Goal: Communication & Community: Connect with others

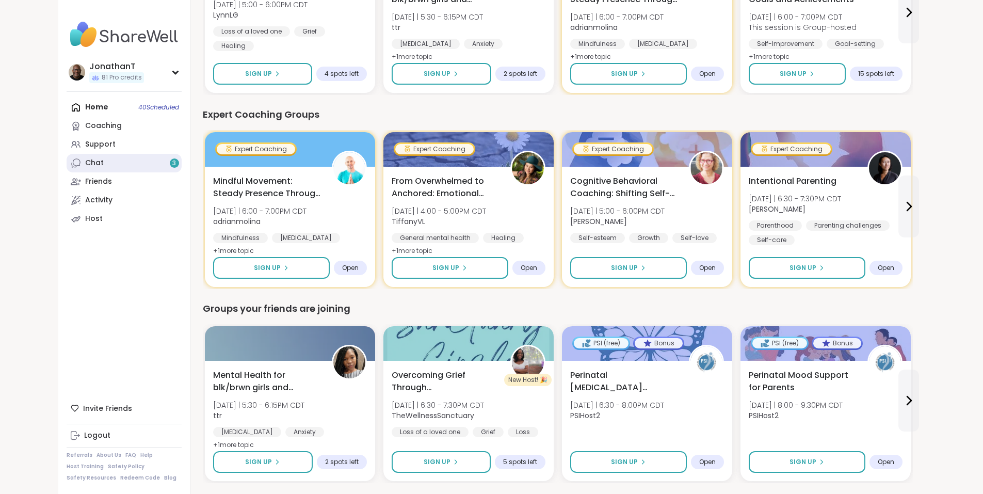
click at [67, 159] on link "Chat 3" at bounding box center [124, 163] width 115 height 19
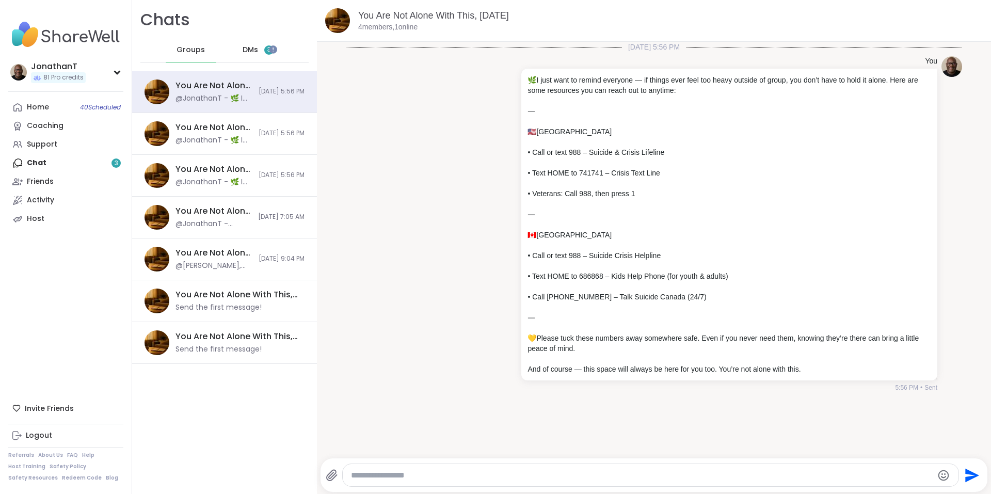
click at [238, 55] on div "DMs 3" at bounding box center [258, 50] width 51 height 25
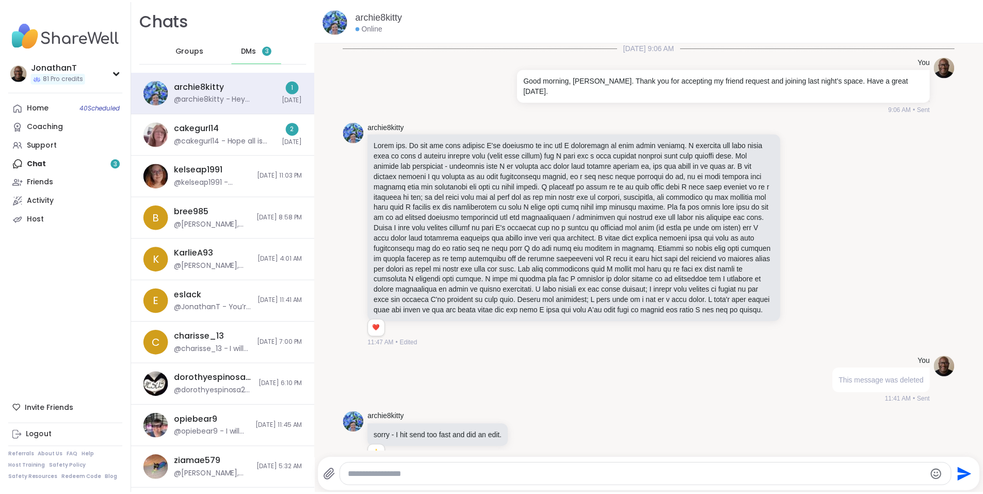
scroll to position [1059, 0]
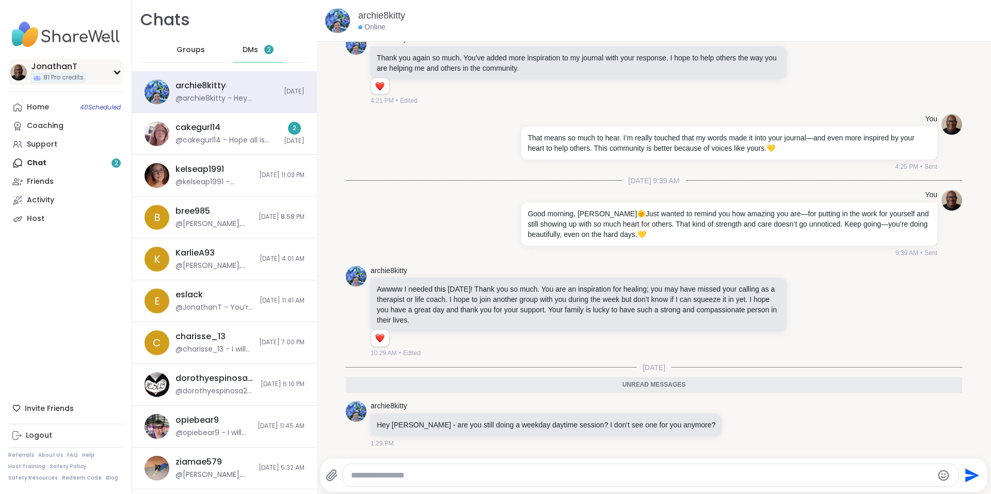
drag, startPoint x: 57, startPoint y: 68, endPoint x: 42, endPoint y: 60, distance: 16.6
click at [42, 60] on div "JonathanT 81 Pro credits" at bounding box center [65, 72] width 115 height 26
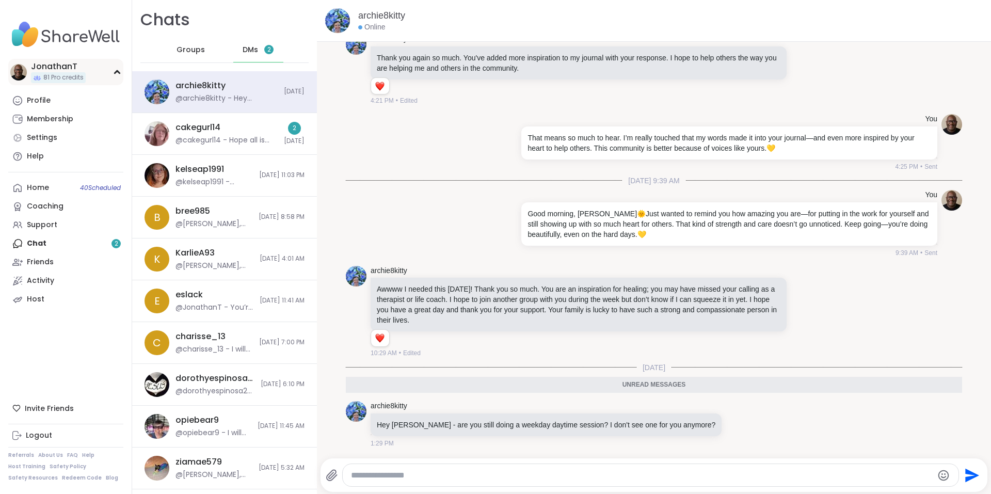
click at [42, 60] on div "JonathanT 81 Pro credits" at bounding box center [65, 72] width 115 height 26
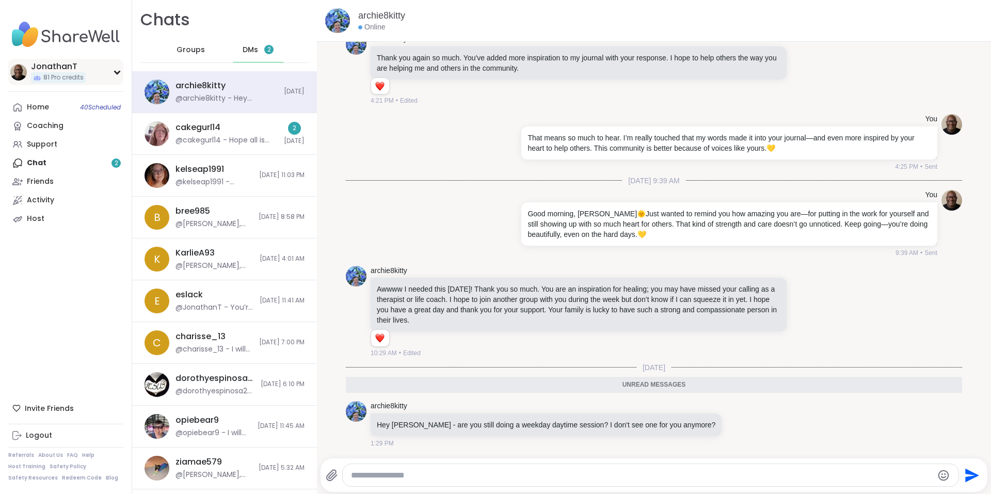
click at [36, 59] on div "JonathanT 81 Pro credits" at bounding box center [65, 72] width 115 height 26
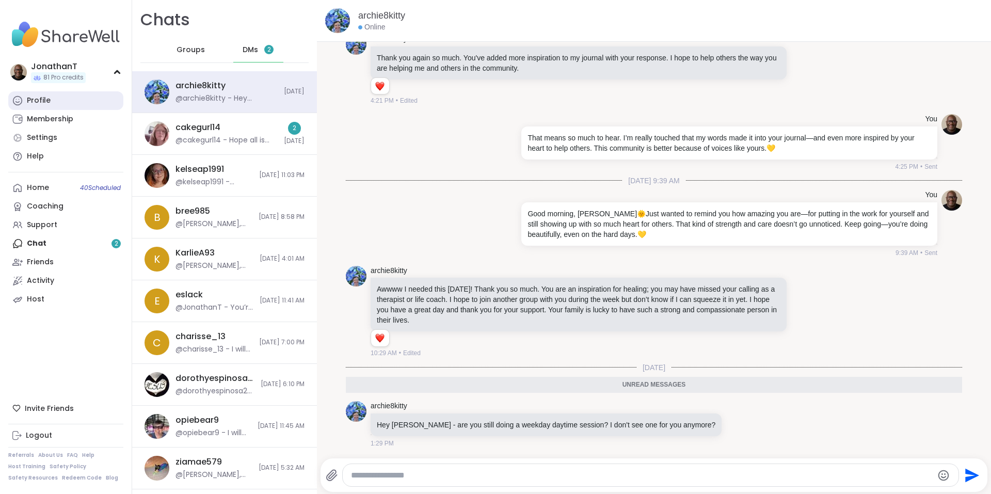
click at [34, 99] on div "Profile" at bounding box center [39, 100] width 24 height 10
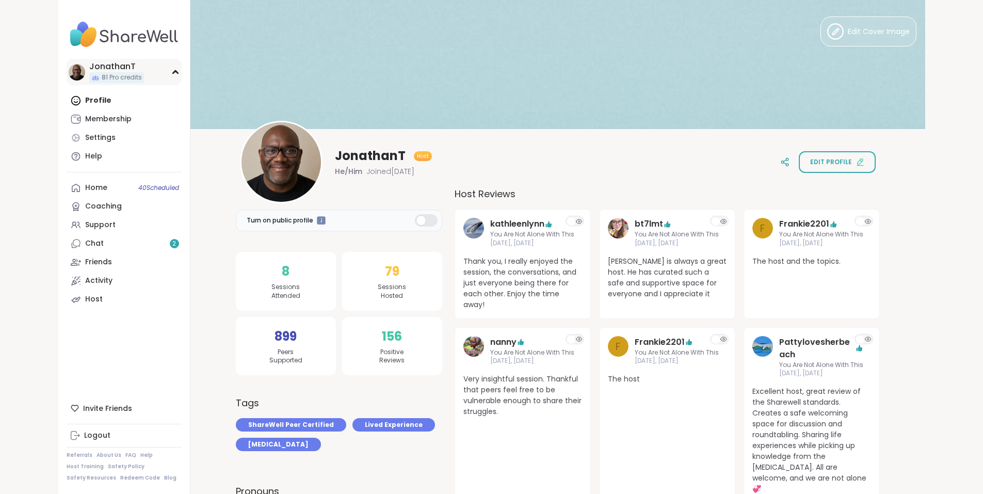
click at [89, 65] on div "JonathanT" at bounding box center [116, 66] width 55 height 11
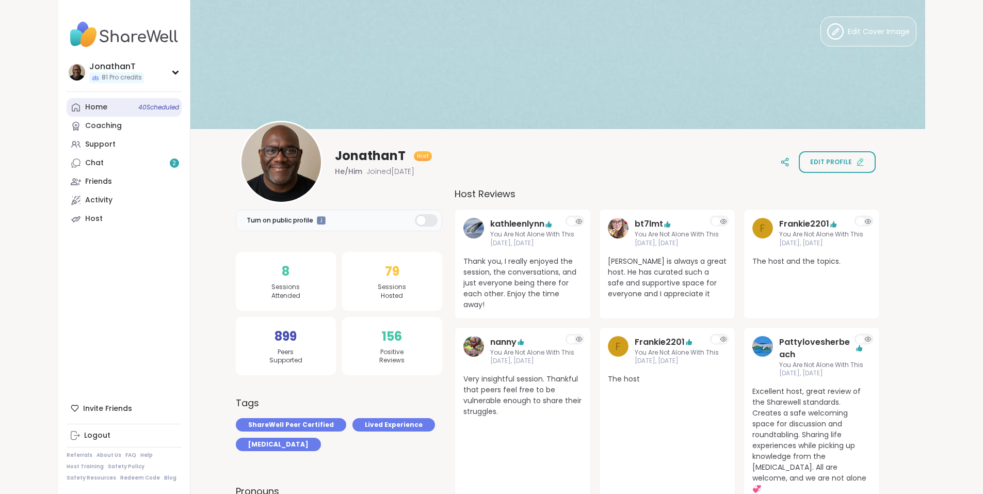
click at [85, 110] on div "Home 40 Scheduled" at bounding box center [96, 107] width 22 height 10
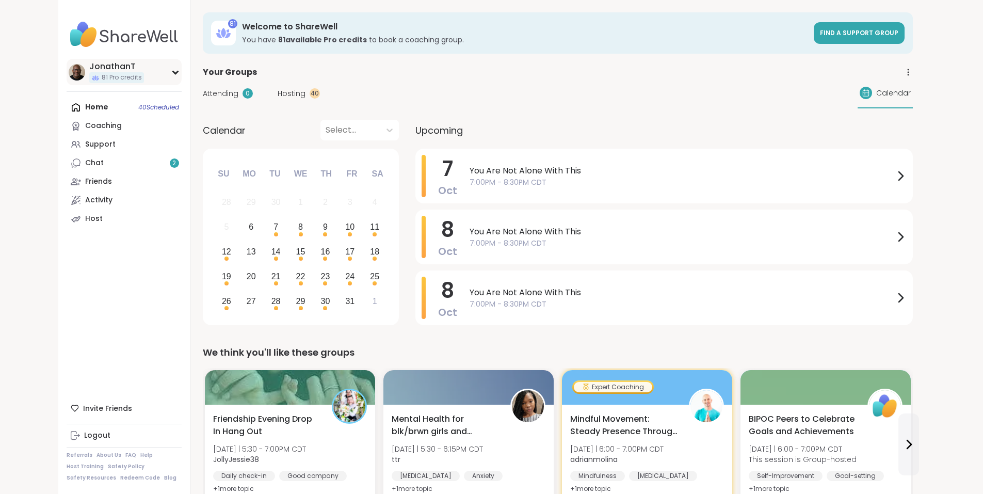
click at [89, 71] on div "JonathanT" at bounding box center [116, 66] width 55 height 11
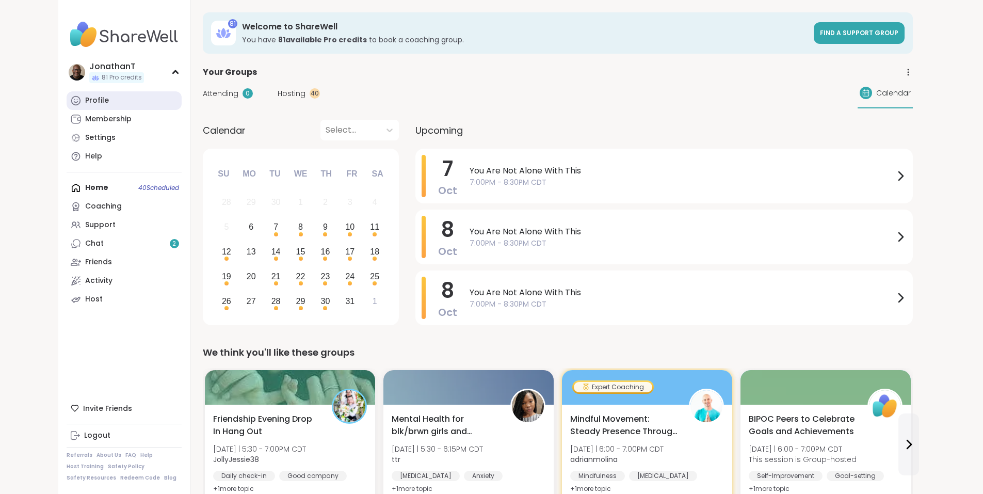
click at [67, 105] on link "Profile" at bounding box center [124, 100] width 115 height 19
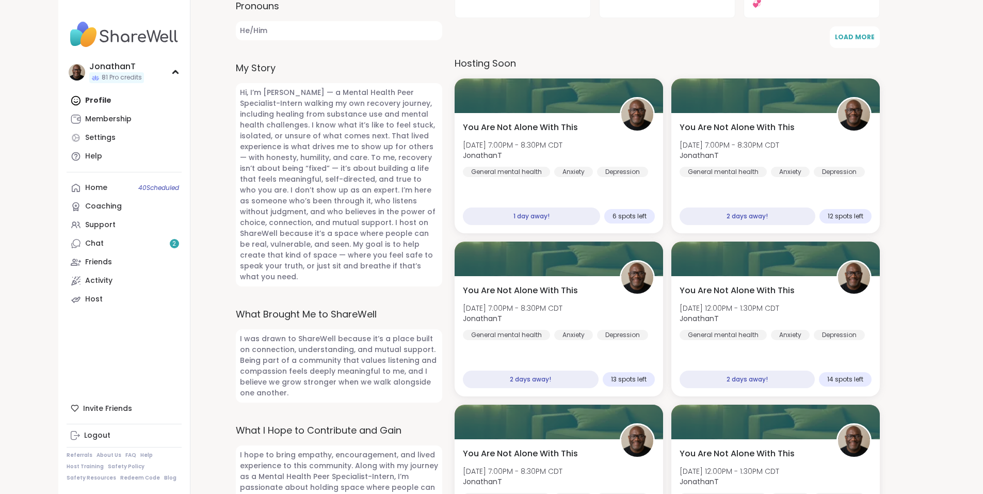
scroll to position [488, 0]
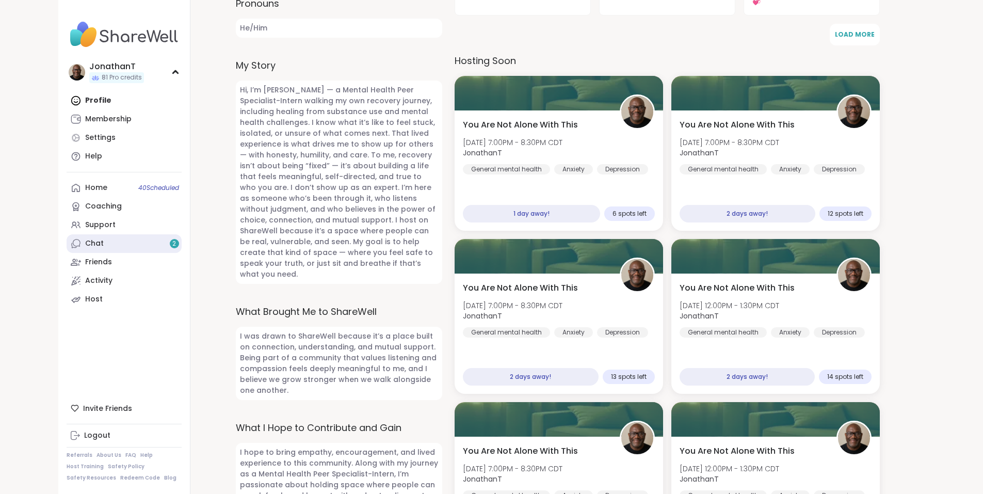
click at [67, 242] on link "Chat 2" at bounding box center [124, 243] width 115 height 19
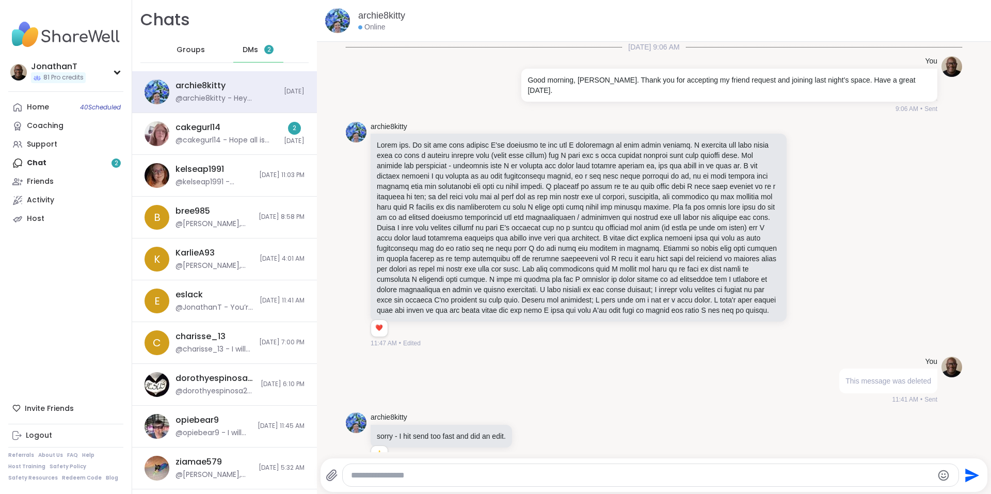
scroll to position [1034, 0]
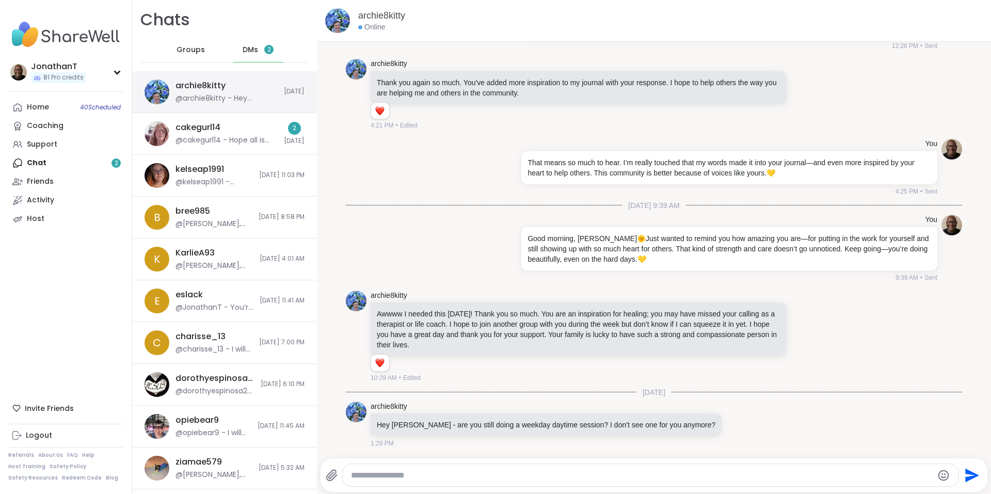
click at [204, 101] on div "@archie8kitty - Hey Jonathan - are you still doing a weekday daytime session? I…" at bounding box center [226, 98] width 102 height 10
click at [724, 424] on div at bounding box center [728, 424] width 9 height 12
click at [711, 442] on icon at bounding box center [716, 439] width 10 height 10
click at [724, 426] on div at bounding box center [728, 424] width 9 height 12
click at [711, 438] on icon at bounding box center [716, 439] width 10 height 10
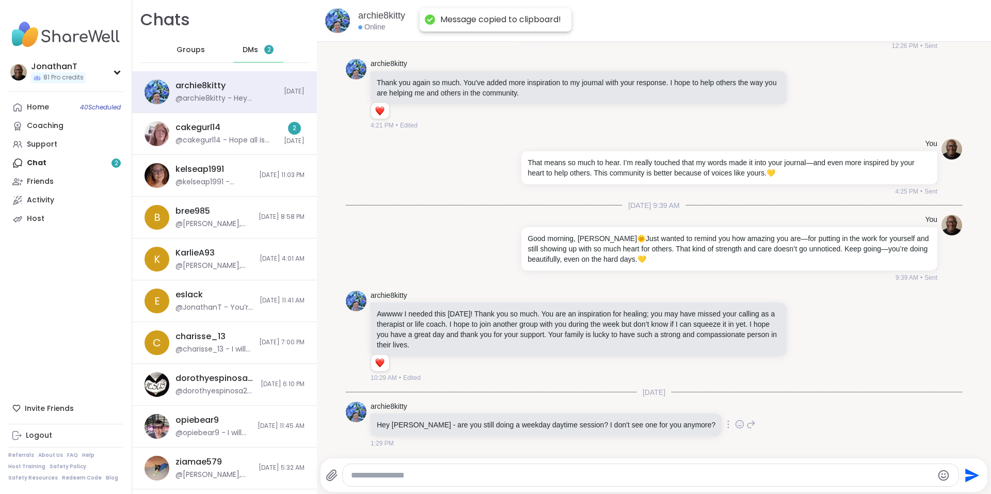
click at [728, 422] on icon at bounding box center [728, 424] width 1 height 7
click at [711, 437] on icon at bounding box center [716, 439] width 10 height 10
click at [813, 473] on textarea "Type your message" at bounding box center [642, 475] width 582 height 10
click at [727, 424] on icon at bounding box center [728, 424] width 2 height 8
click at [711, 439] on icon at bounding box center [716, 439] width 10 height 10
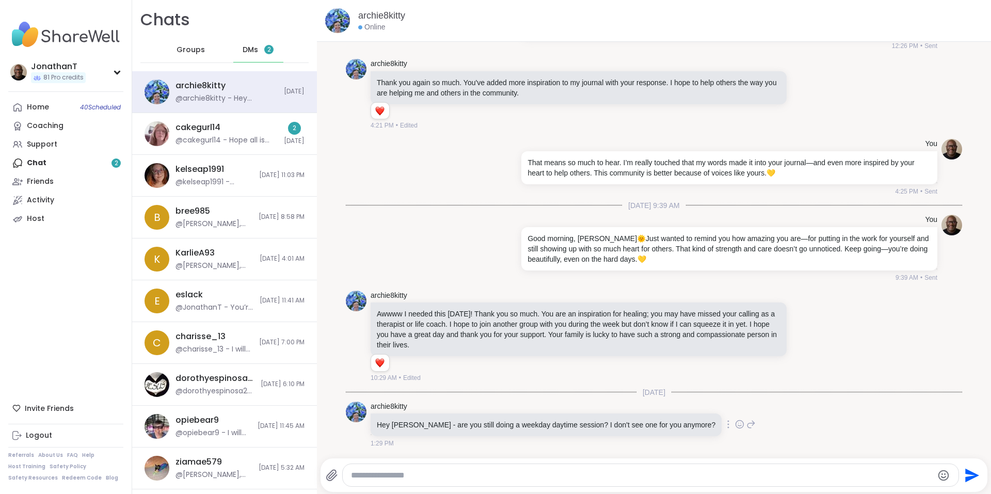
click at [724, 425] on div at bounding box center [728, 424] width 9 height 12
click at [712, 441] on icon at bounding box center [716, 439] width 8 height 9
click at [759, 405] on div "archie8kitty Hey Jonathan - are you still doing a weekday daytime session? I do…" at bounding box center [654, 424] width 616 height 55
click at [727, 426] on icon at bounding box center [728, 424] width 2 height 8
click at [711, 442] on icon at bounding box center [716, 439] width 10 height 10
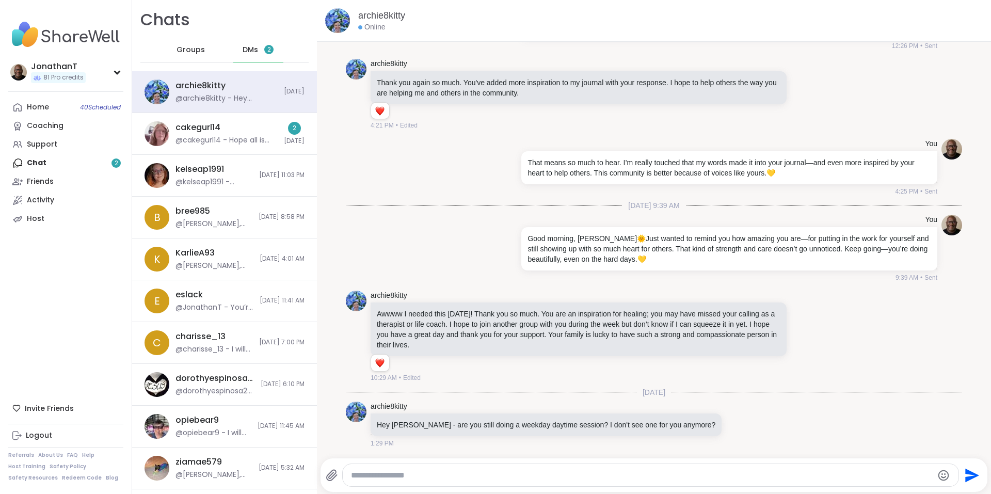
click at [727, 425] on icon at bounding box center [728, 424] width 2 height 8
click at [711, 439] on icon at bounding box center [716, 439] width 10 height 10
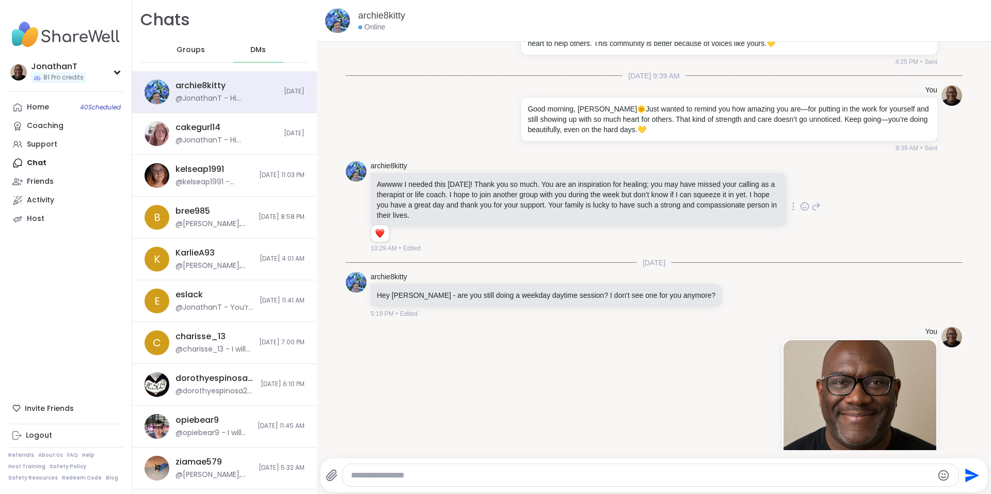
click at [411, 244] on div "1 1" at bounding box center [580, 236] width 418 height 18
click at [225, 127] on div "cakegurl14 @JonathanT - Hi Kristie, I’m really glad to hear you enjoyed the gro…" at bounding box center [226, 134] width 102 height 24
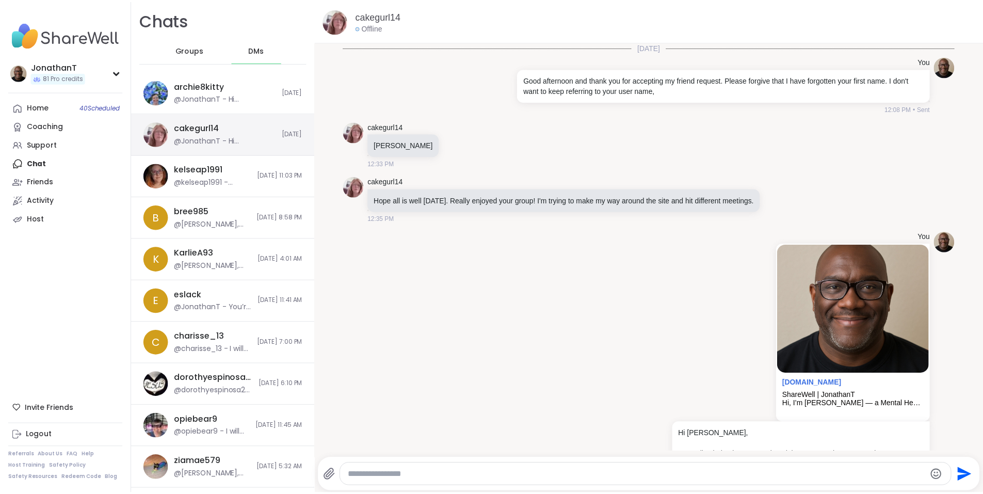
scroll to position [92, 0]
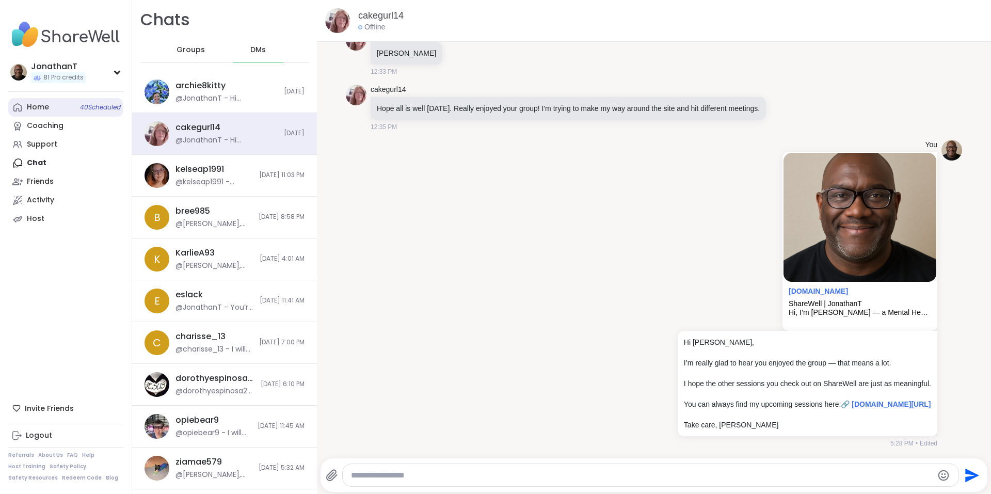
click at [53, 98] on link "Home 40 Scheduled" at bounding box center [65, 107] width 115 height 19
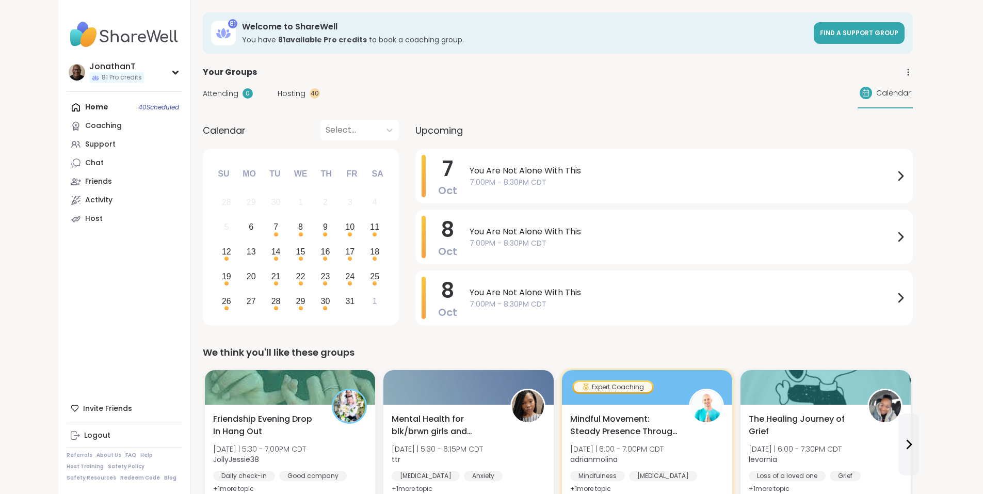
click at [67, 105] on div "Home 40 Scheduled Coaching Support Chat Friends Activity Host" at bounding box center [124, 163] width 115 height 130
click at [67, 59] on div "JonathanT 81 Pro credits" at bounding box center [124, 72] width 115 height 26
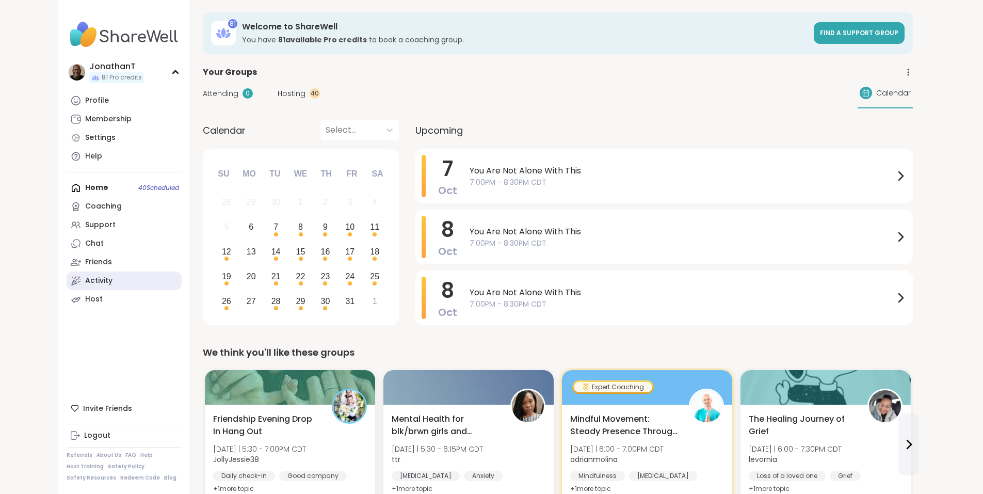
click at [85, 285] on div "Activity" at bounding box center [98, 281] width 27 height 10
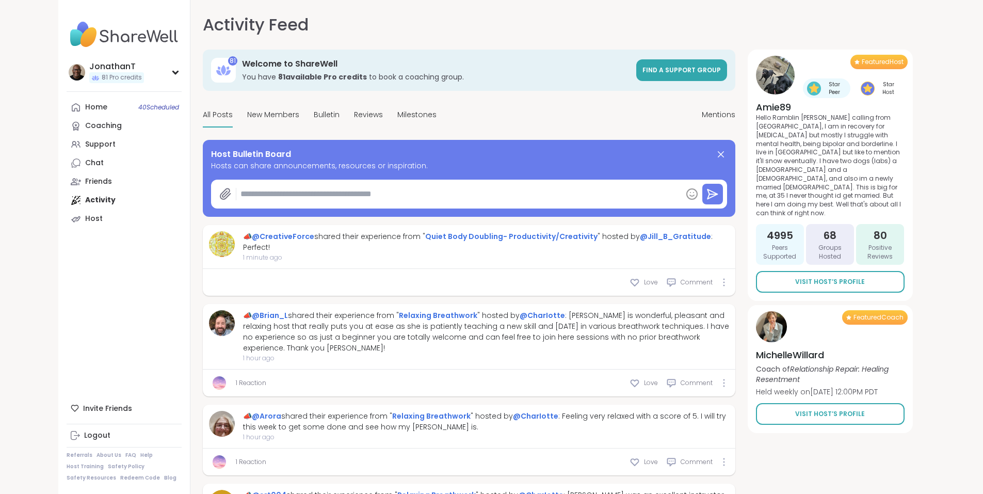
type textarea "*"
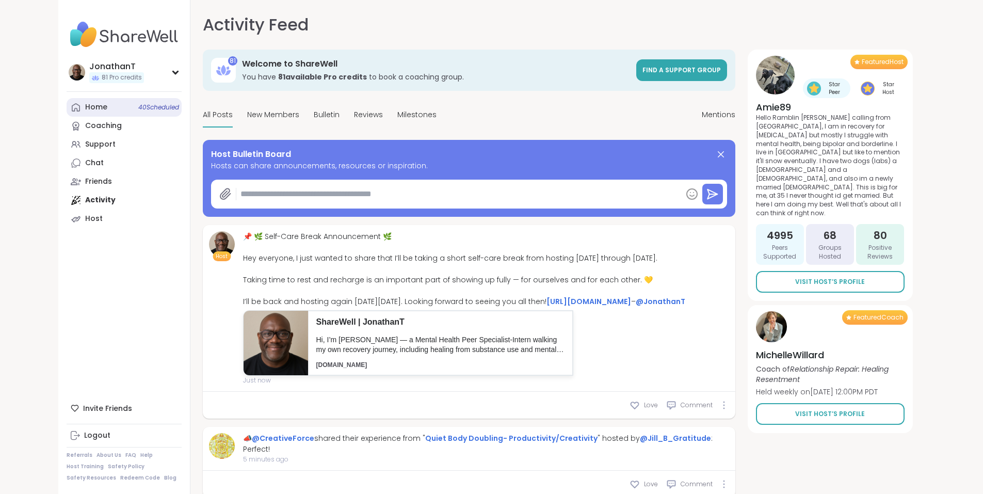
click at [85, 110] on div "Home 40 Scheduled" at bounding box center [96, 107] width 22 height 10
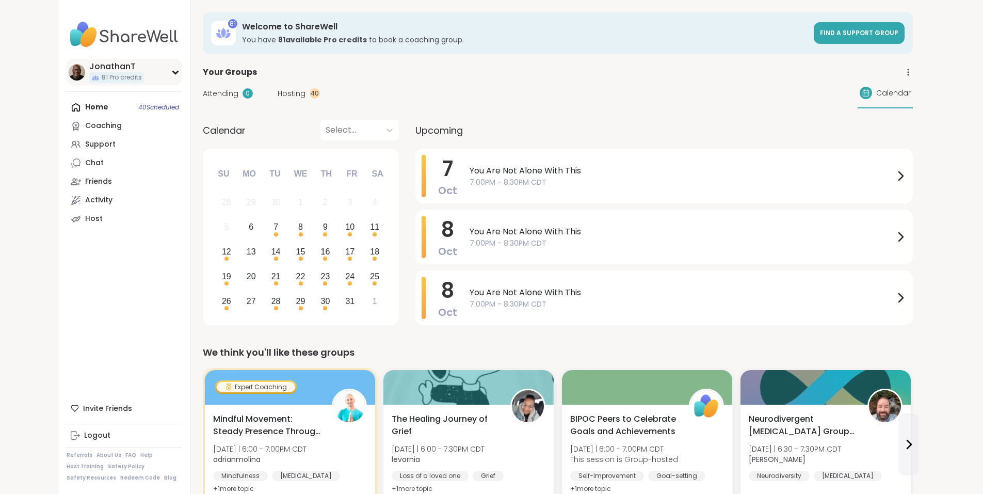
click at [89, 63] on div "JonathanT" at bounding box center [116, 66] width 55 height 11
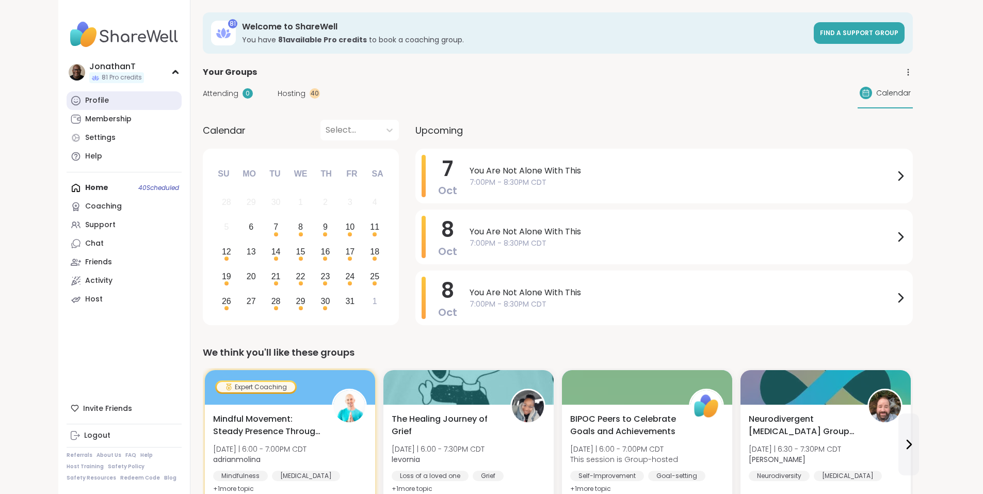
click at [85, 99] on div "Profile" at bounding box center [97, 100] width 24 height 10
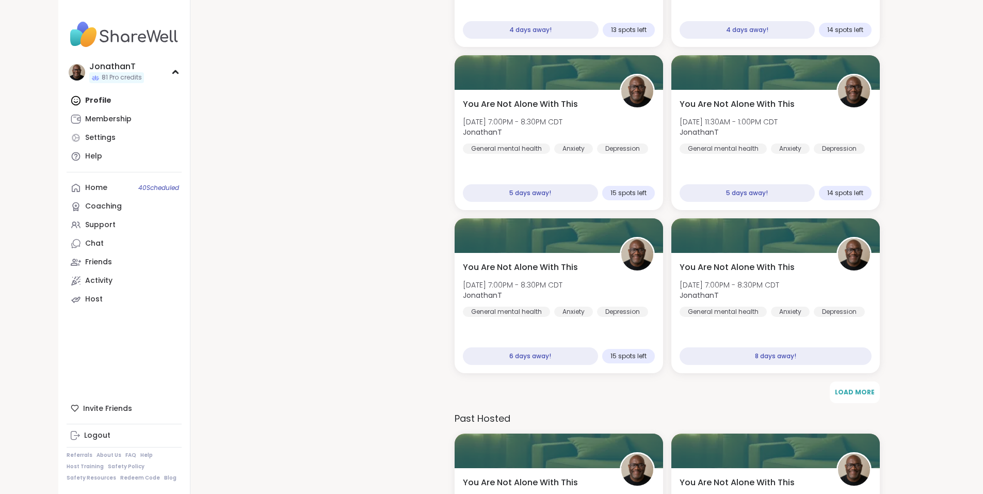
scroll to position [1287, 0]
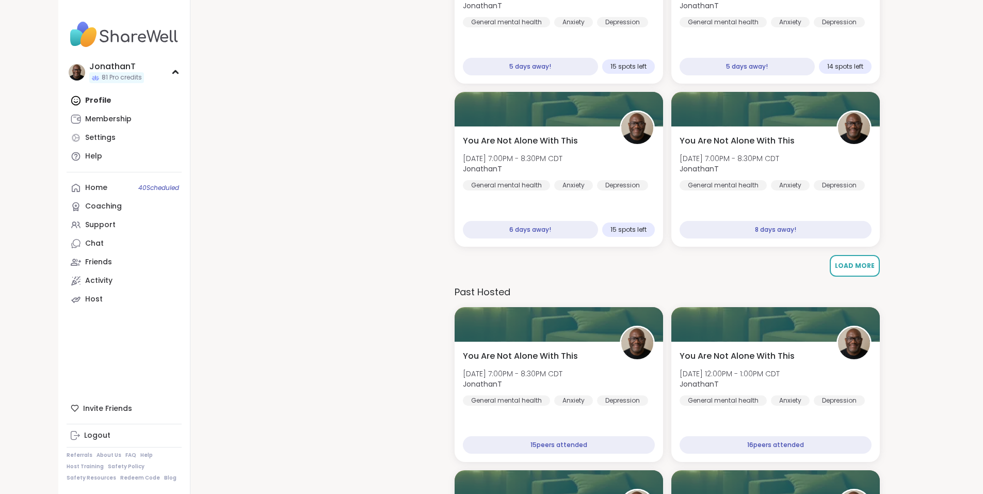
click at [858, 261] on span "Load More" at bounding box center [855, 265] width 40 height 9
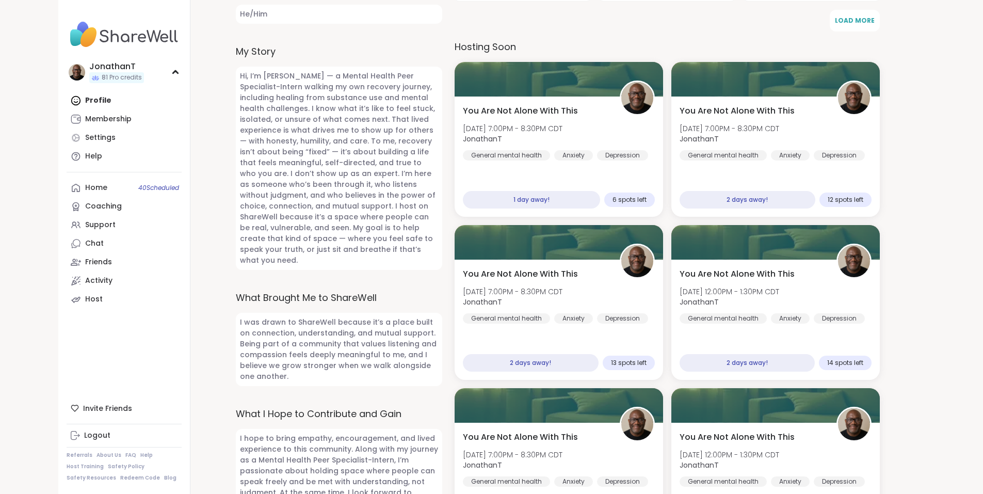
scroll to position [498, 0]
